Goal: Information Seeking & Learning: Learn about a topic

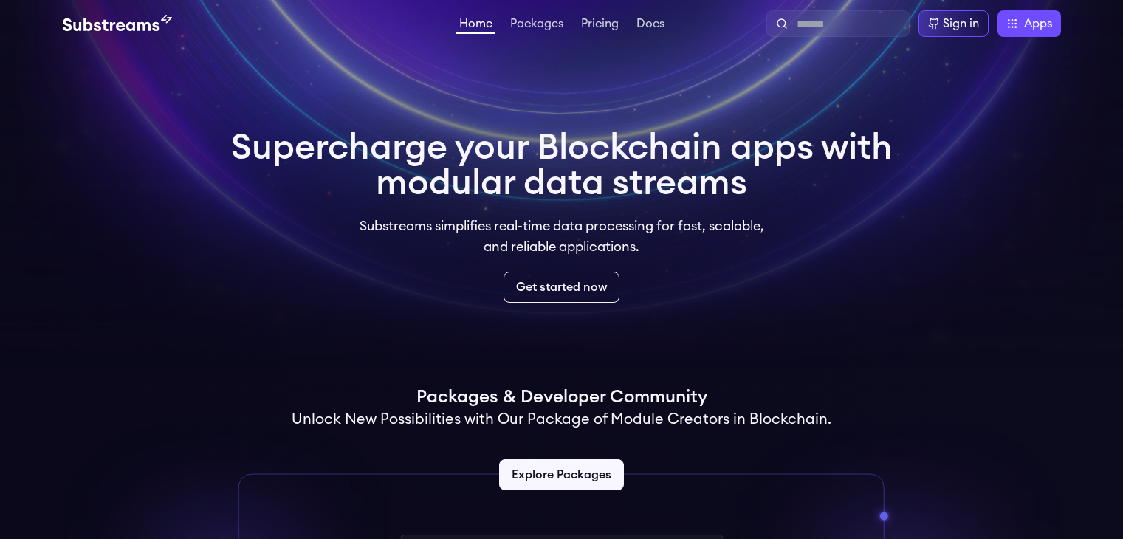
scroll to position [504, 0]
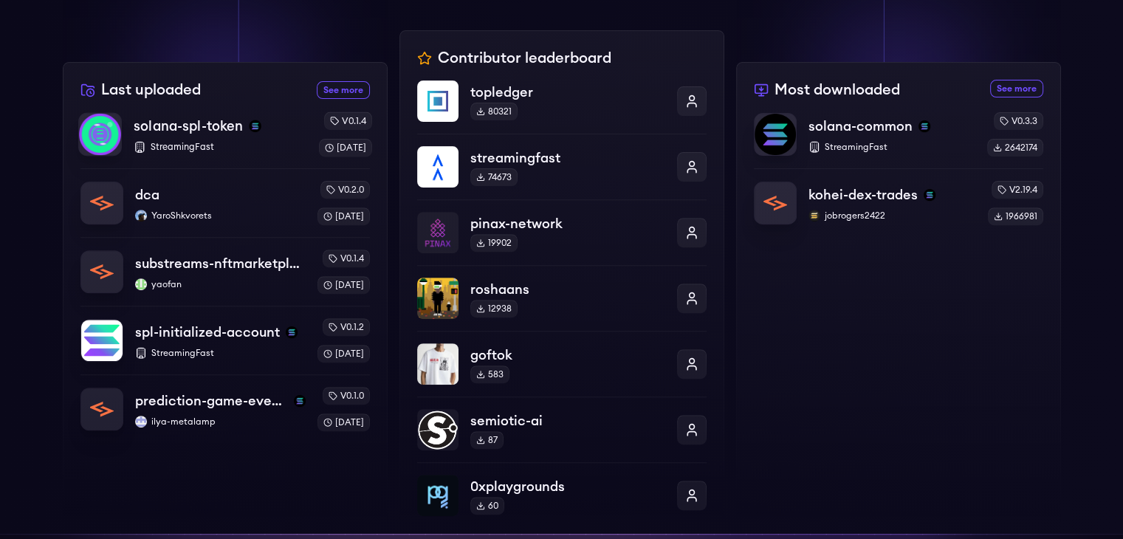
click at [245, 144] on p "StreamingFast" at bounding box center [220, 147] width 173 height 12
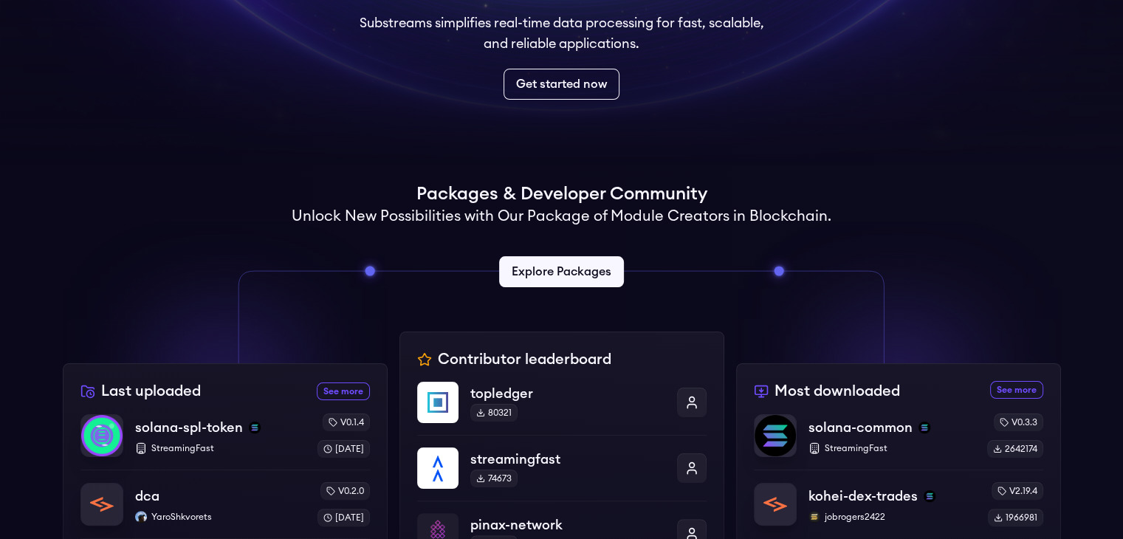
scroll to position [202, 0]
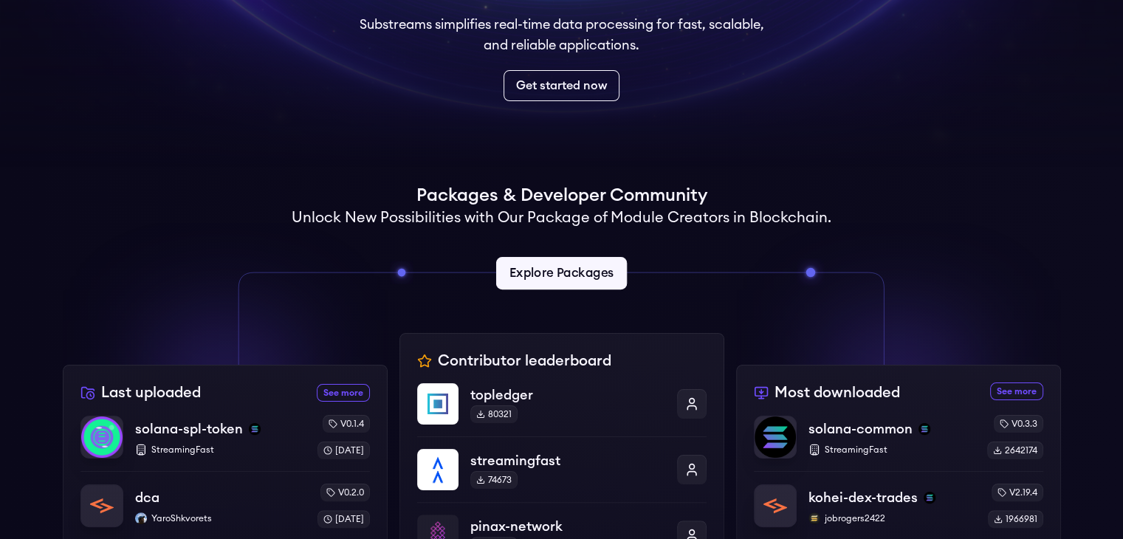
click at [543, 276] on link "Explore Packages" at bounding box center [561, 273] width 131 height 32
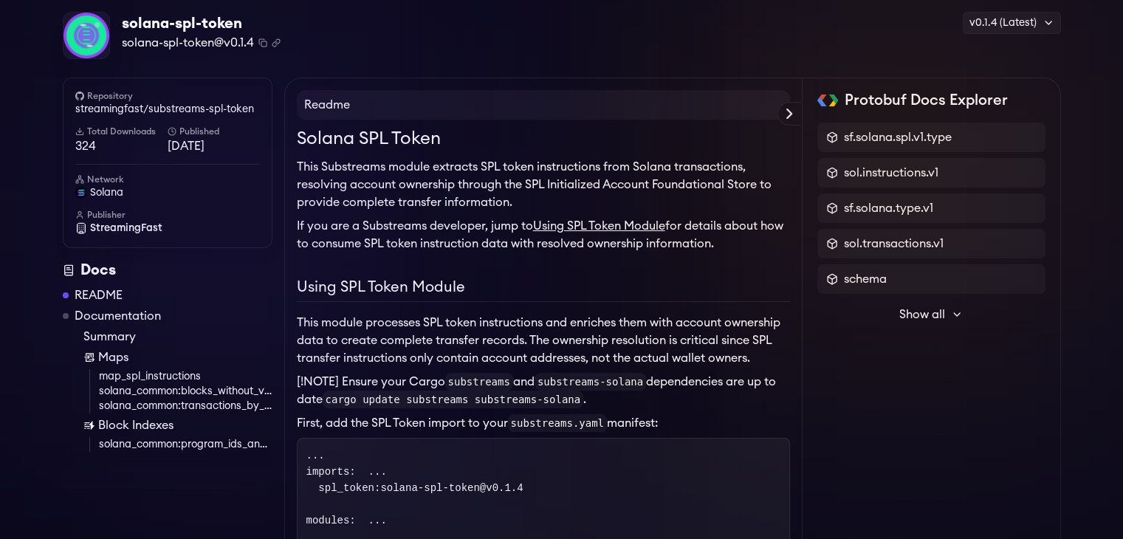
scroll to position [61, 0]
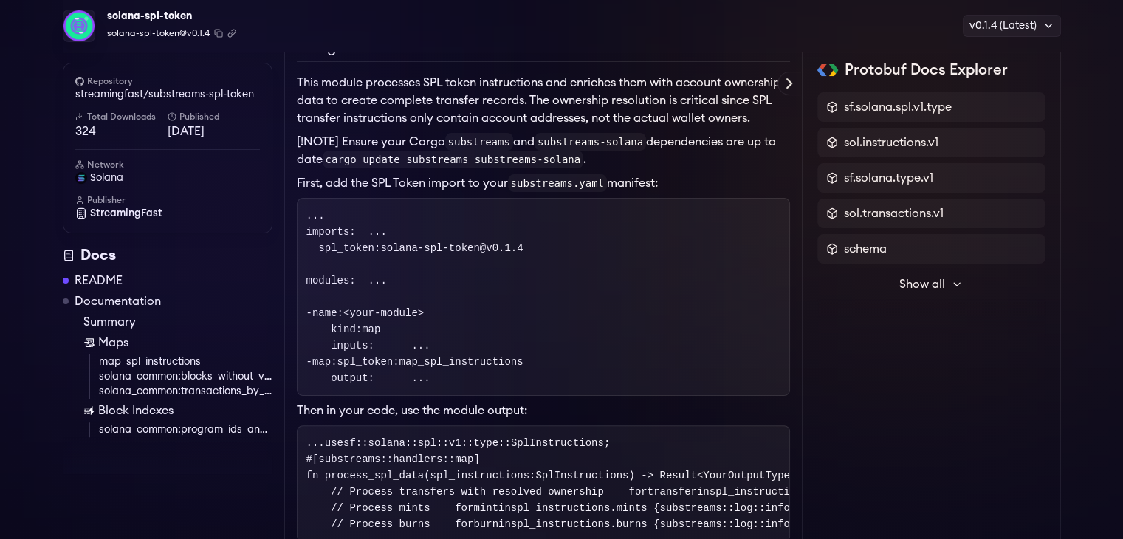
scroll to position [298, 0]
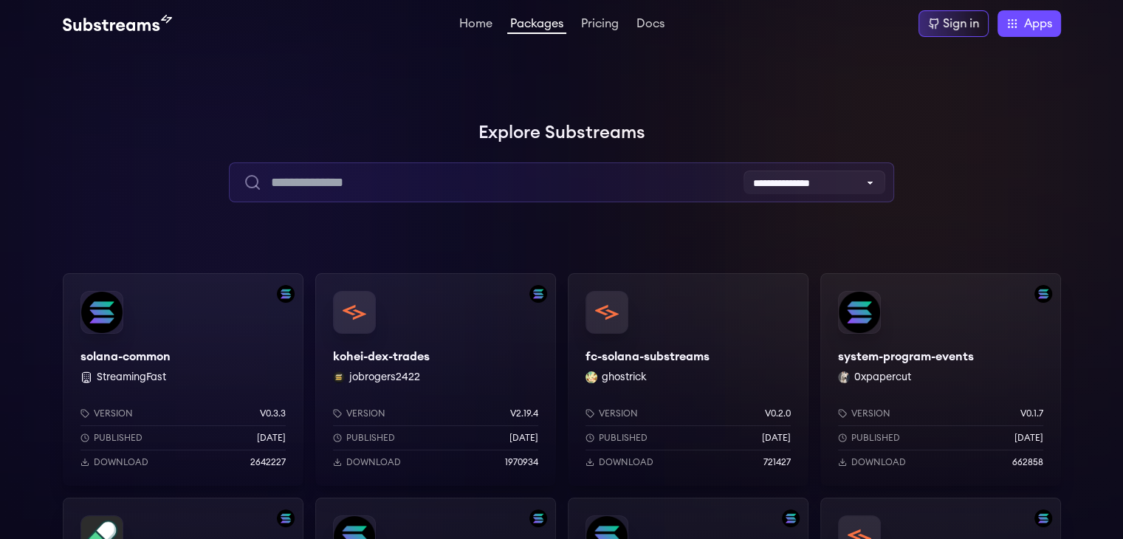
click at [402, 192] on input "text" at bounding box center [561, 182] width 665 height 40
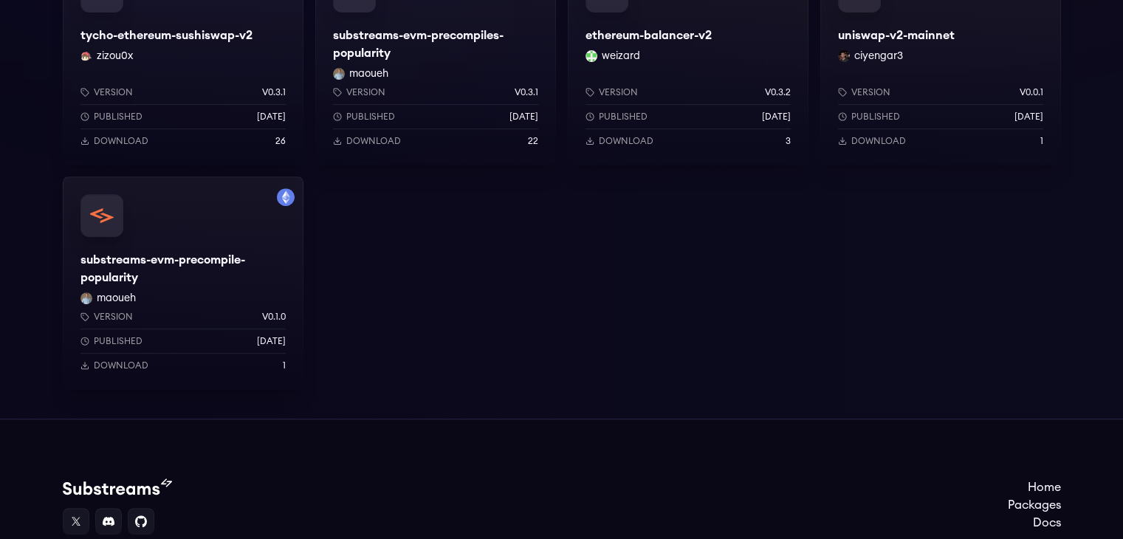
scroll to position [573, 0]
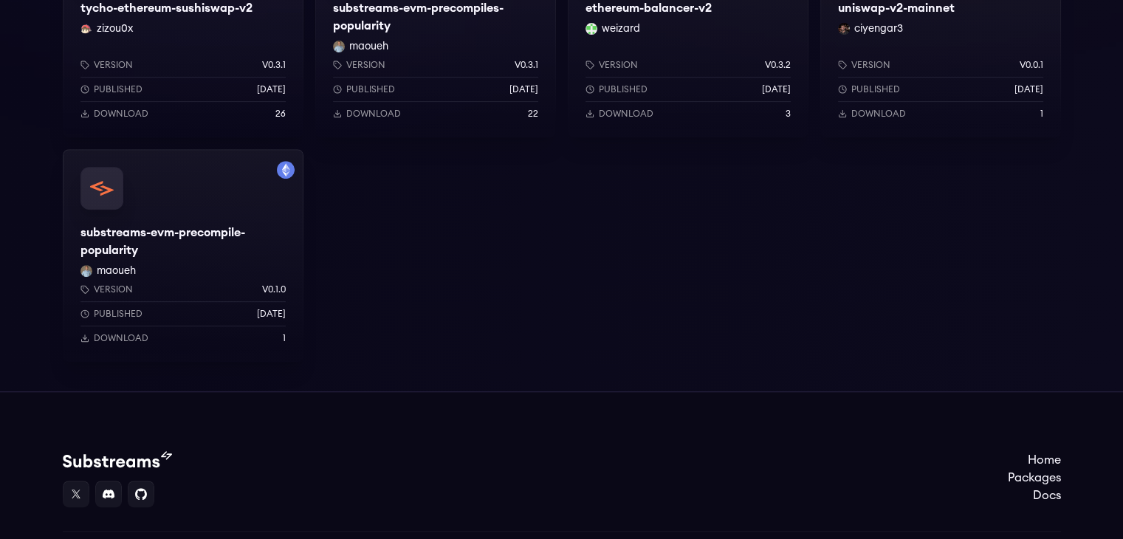
click at [204, 207] on div "substreams-evm-precompile-popularity maoueh Version v0.1.0 Published 6 months a…" at bounding box center [183, 255] width 241 height 213
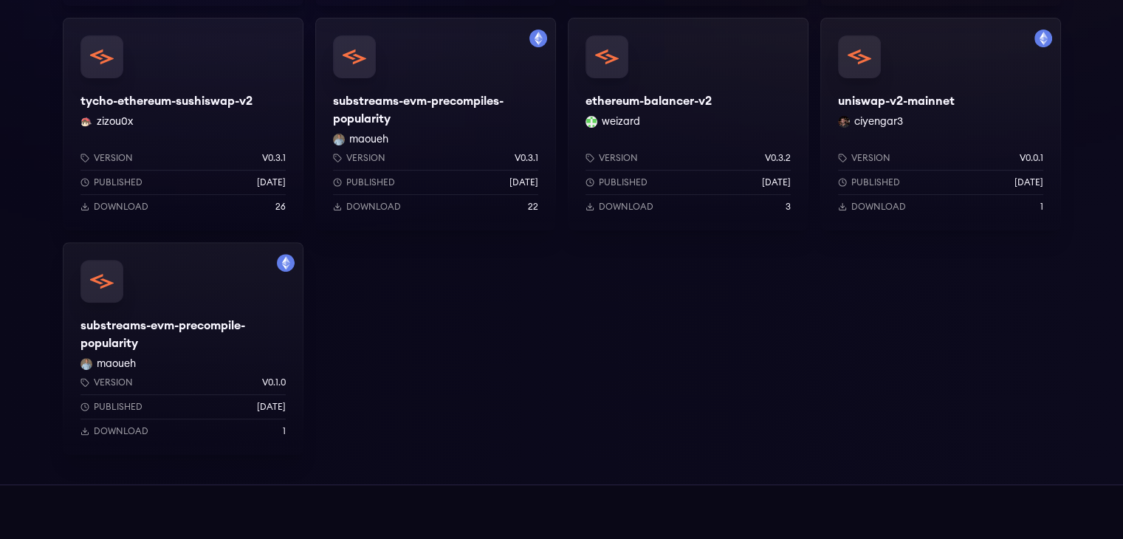
scroll to position [482, 0]
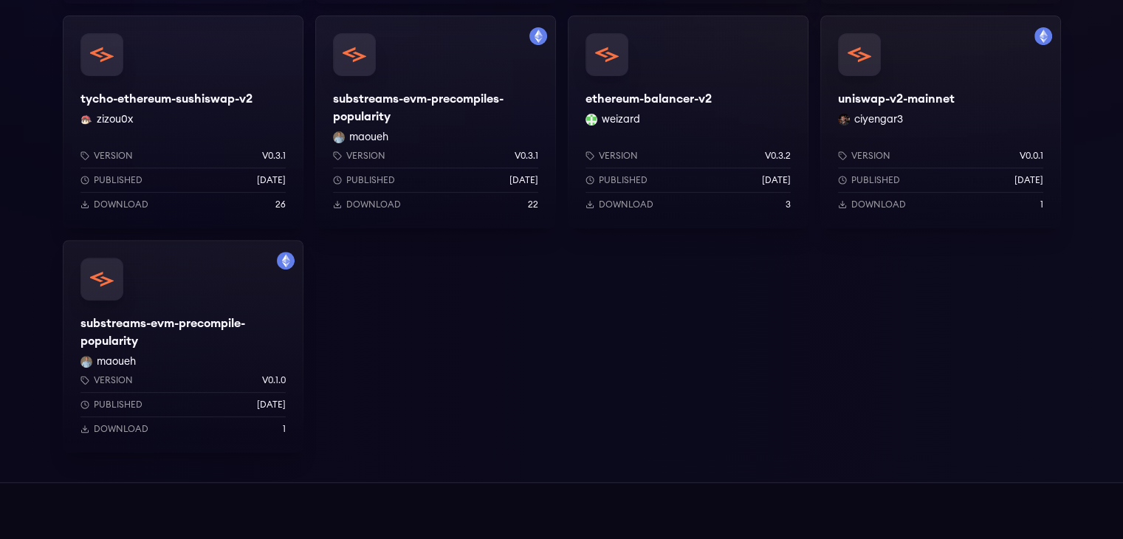
click at [946, 102] on div "uniswap-v2-mainnet ciyengar3 Version v0.0.1 Published 2 months ago Download 1" at bounding box center [940, 122] width 241 height 213
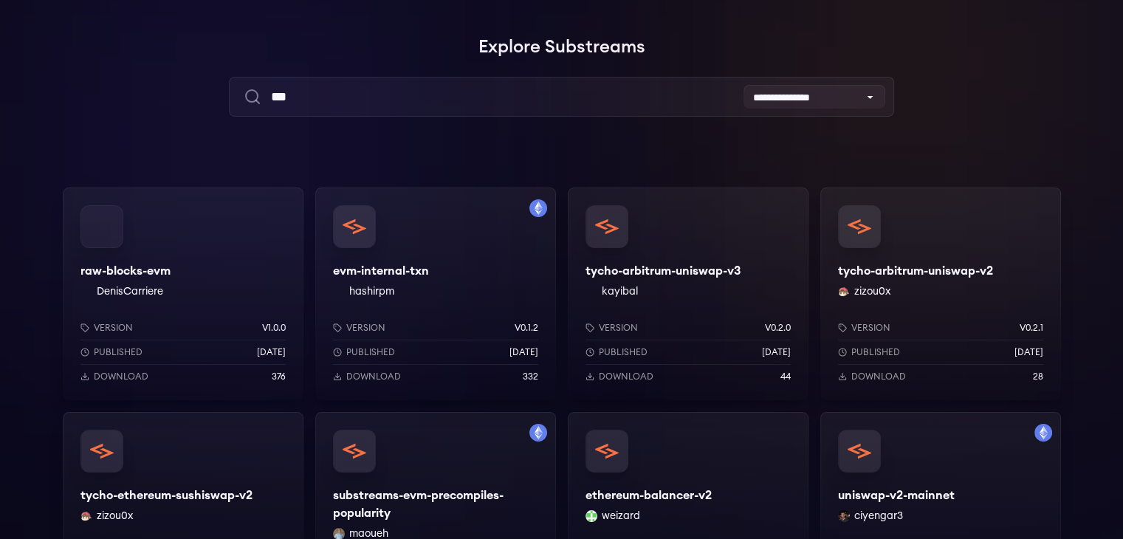
scroll to position [0, 0]
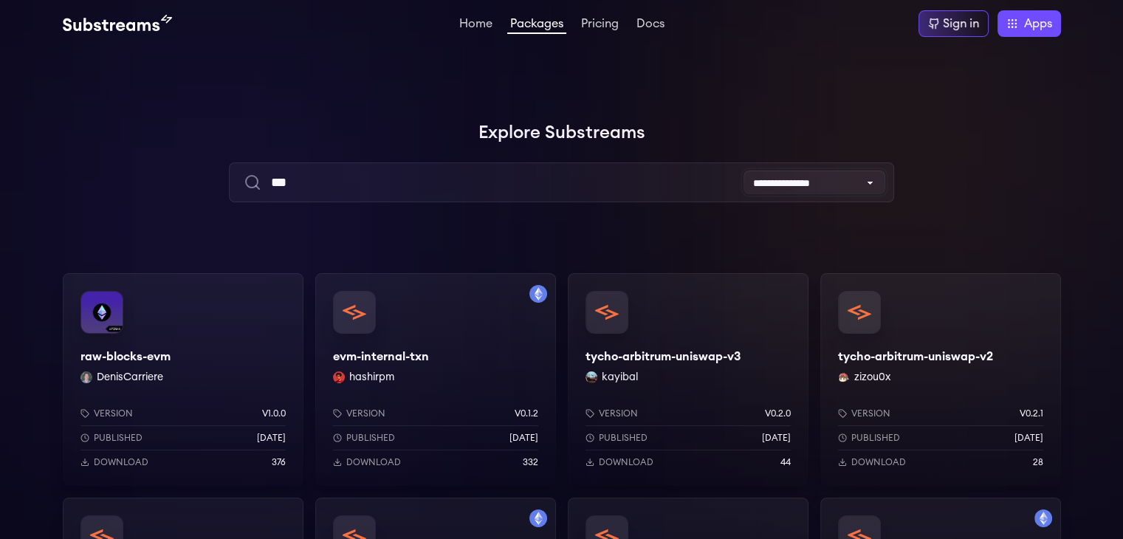
click at [772, 176] on select "**********" at bounding box center [814, 183] width 142 height 24
click at [743, 171] on select "**********" at bounding box center [814, 183] width 142 height 24
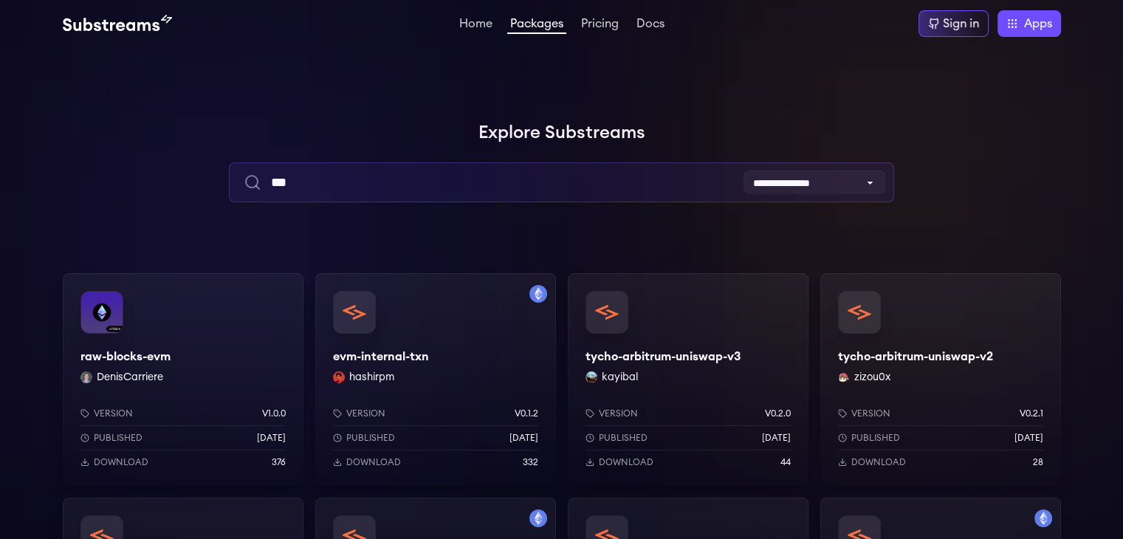
click at [500, 169] on input "***" at bounding box center [561, 182] width 665 height 40
type input "*"
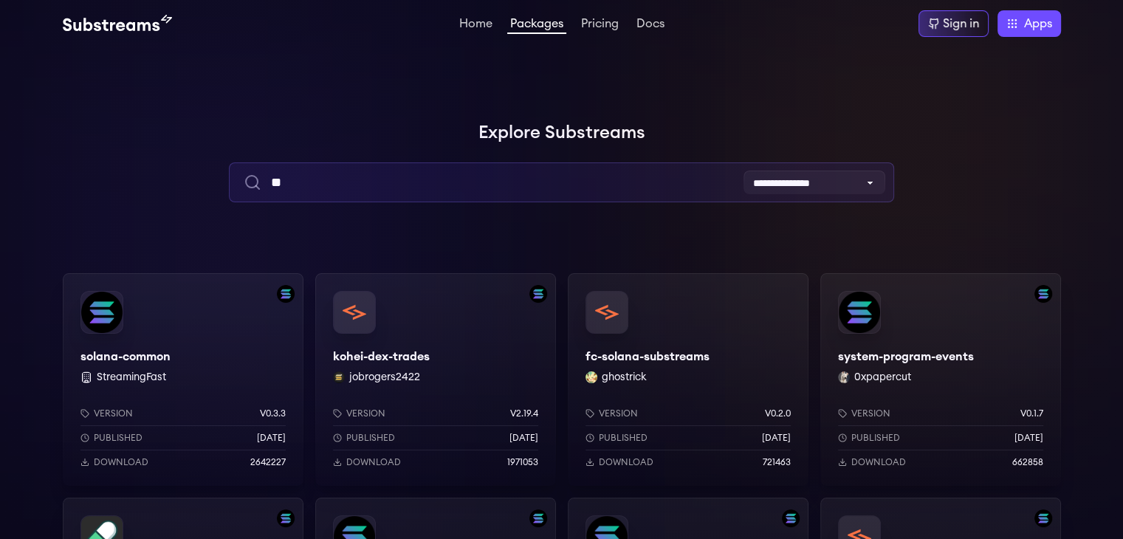
type input "***"
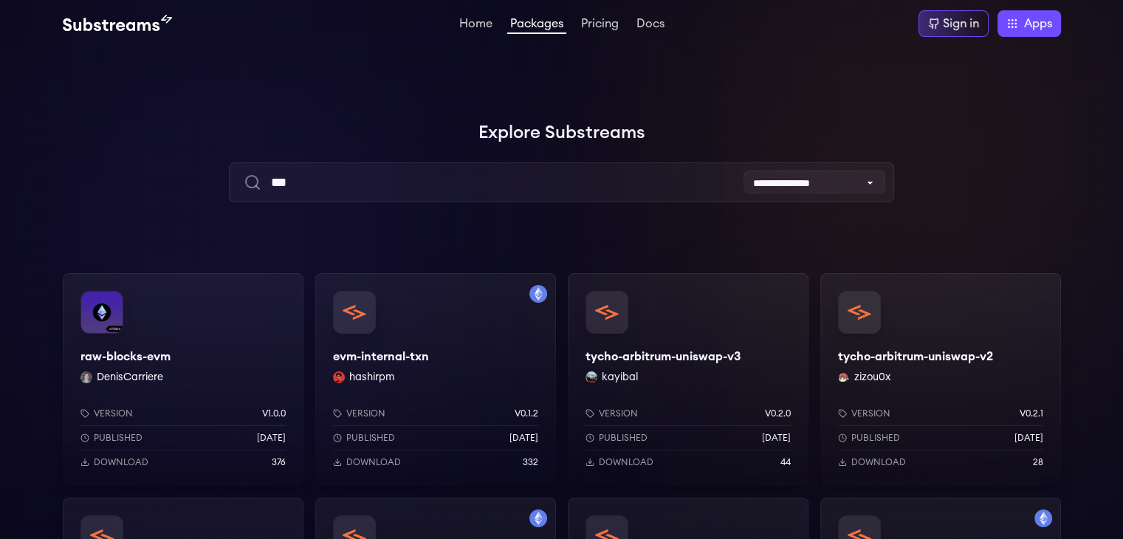
click at [420, 369] on div "evm-internal-txn hashirpm Version v0.1.2 Published 9 months ago Download 332" at bounding box center [435, 379] width 241 height 213
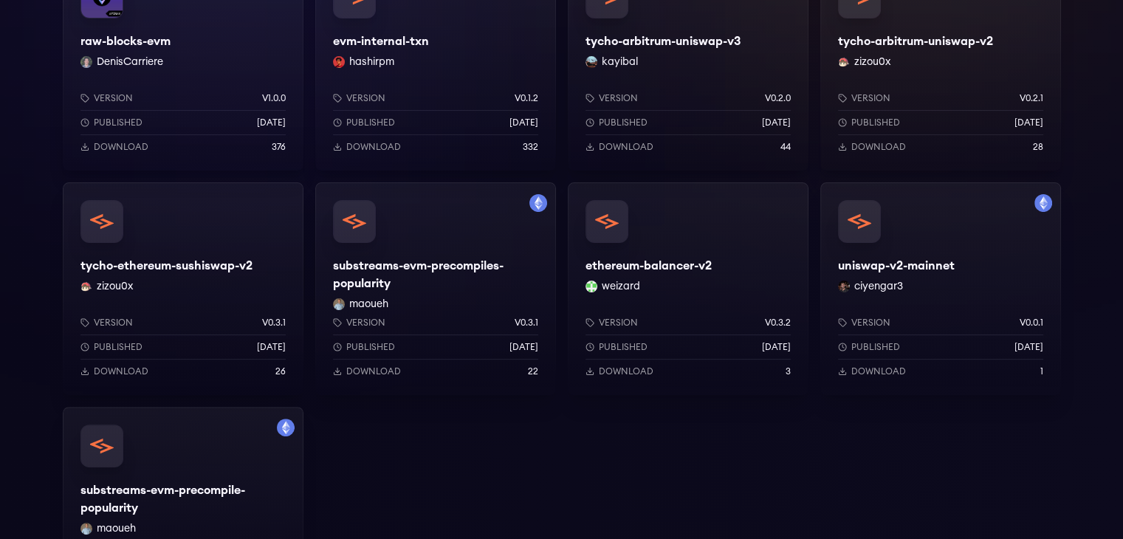
scroll to position [316, 0]
click at [630, 268] on div "ethereum-balancer-v2 weizard Version v0.3.2 Published 3 weeks ago Download 3" at bounding box center [688, 288] width 241 height 213
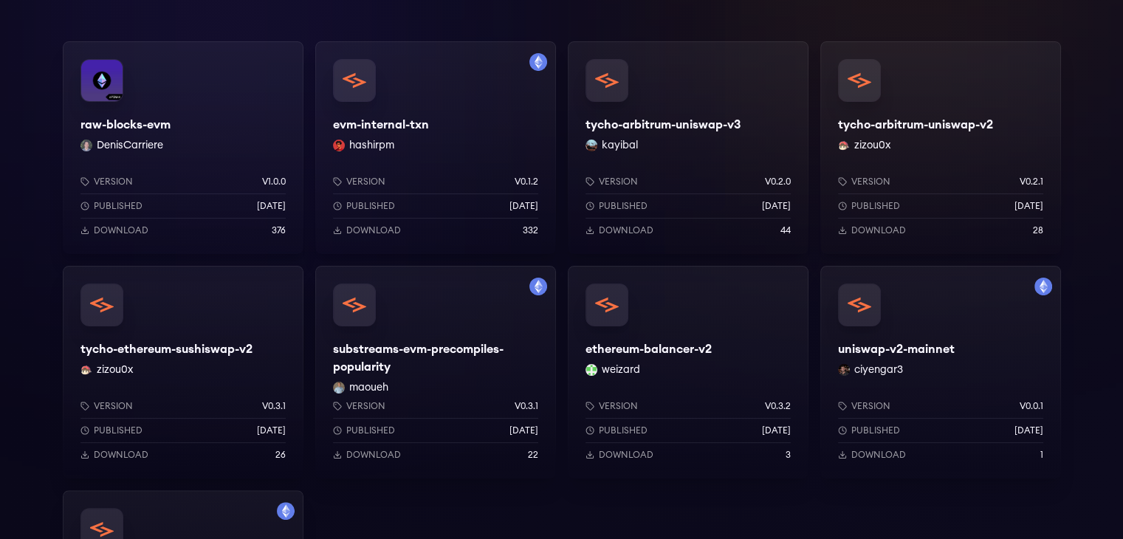
scroll to position [151, 0]
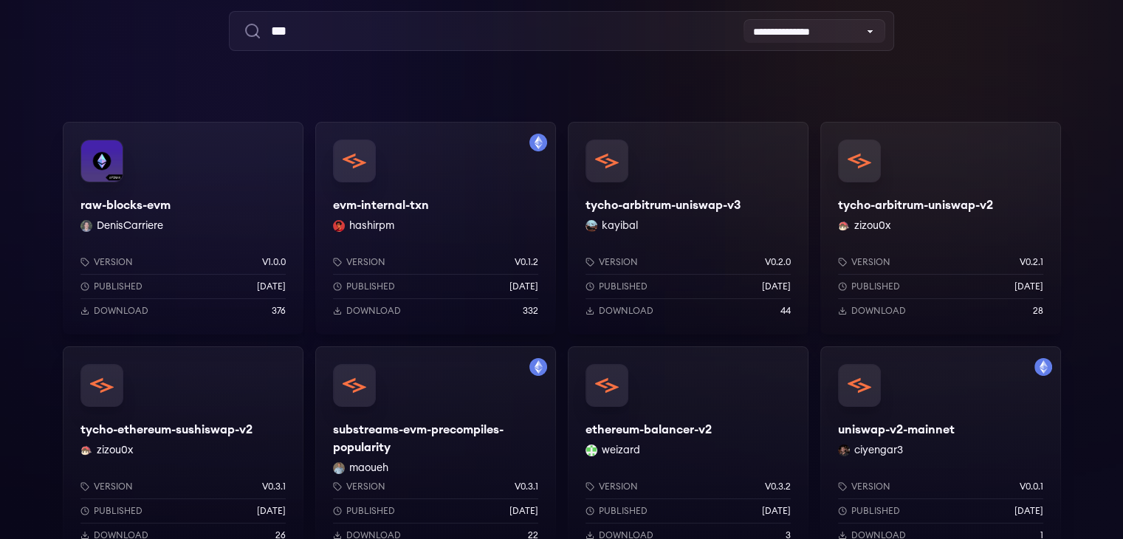
click at [172, 210] on div "raw-blocks-evm DenisCarriere Version v1.0.0 Published 9 months ago Download 376" at bounding box center [183, 228] width 241 height 213
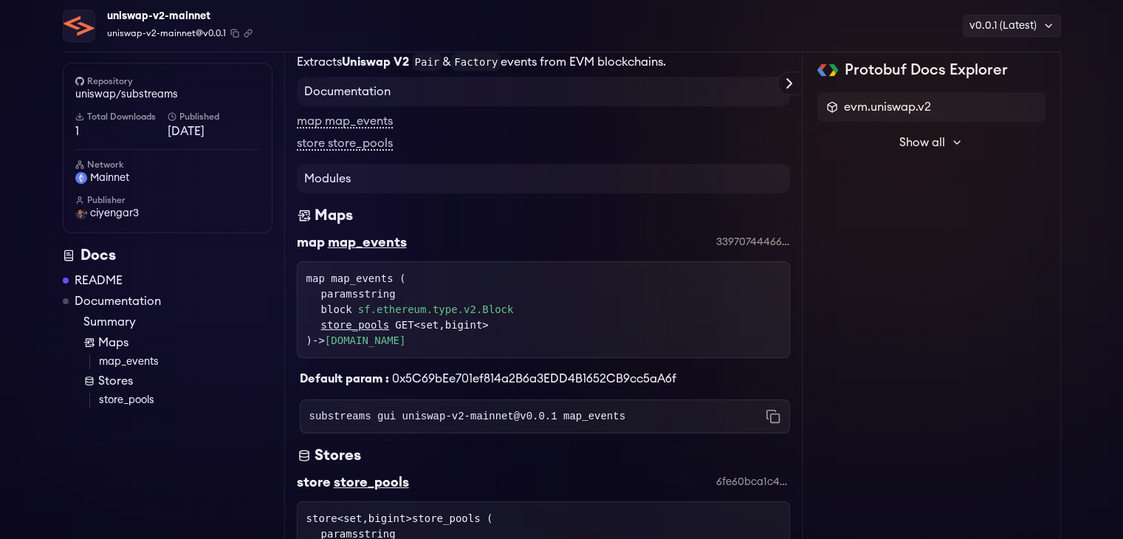
scroll to position [557, 0]
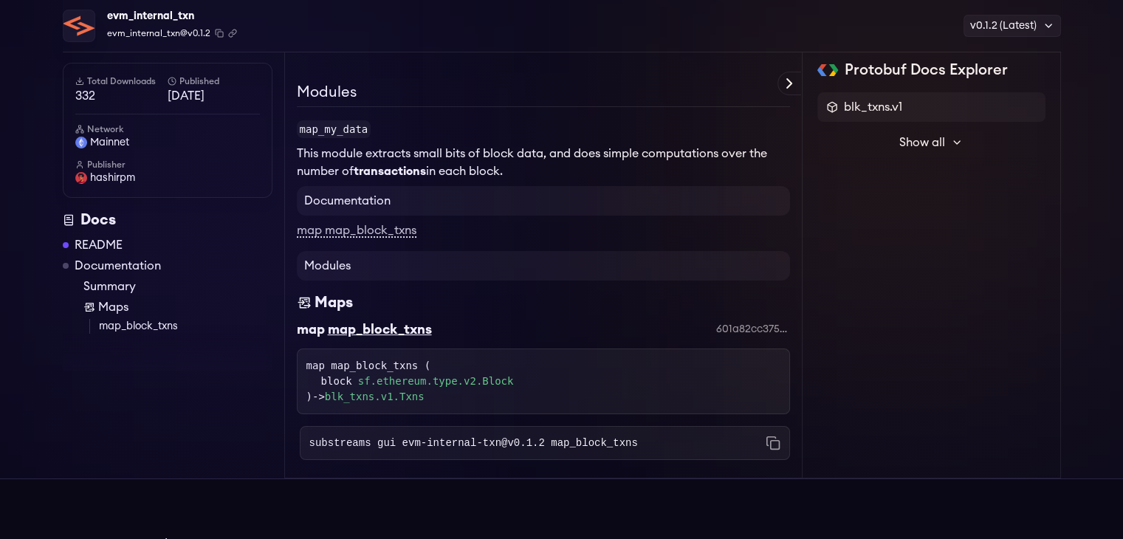
scroll to position [154, 0]
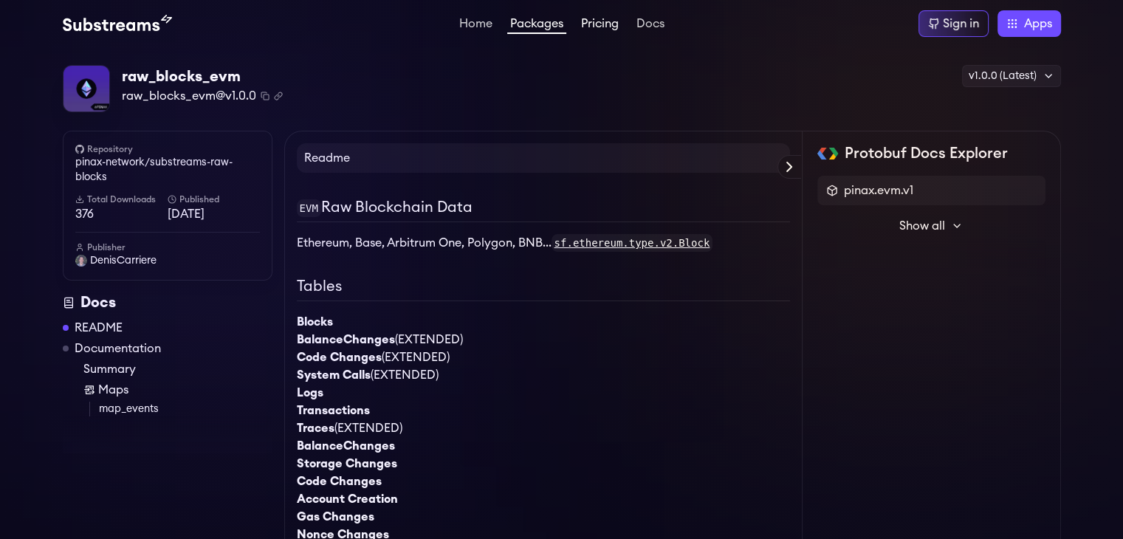
click at [617, 27] on link "Pricing" at bounding box center [600, 25] width 44 height 15
